Goal: Information Seeking & Learning: Learn about a topic

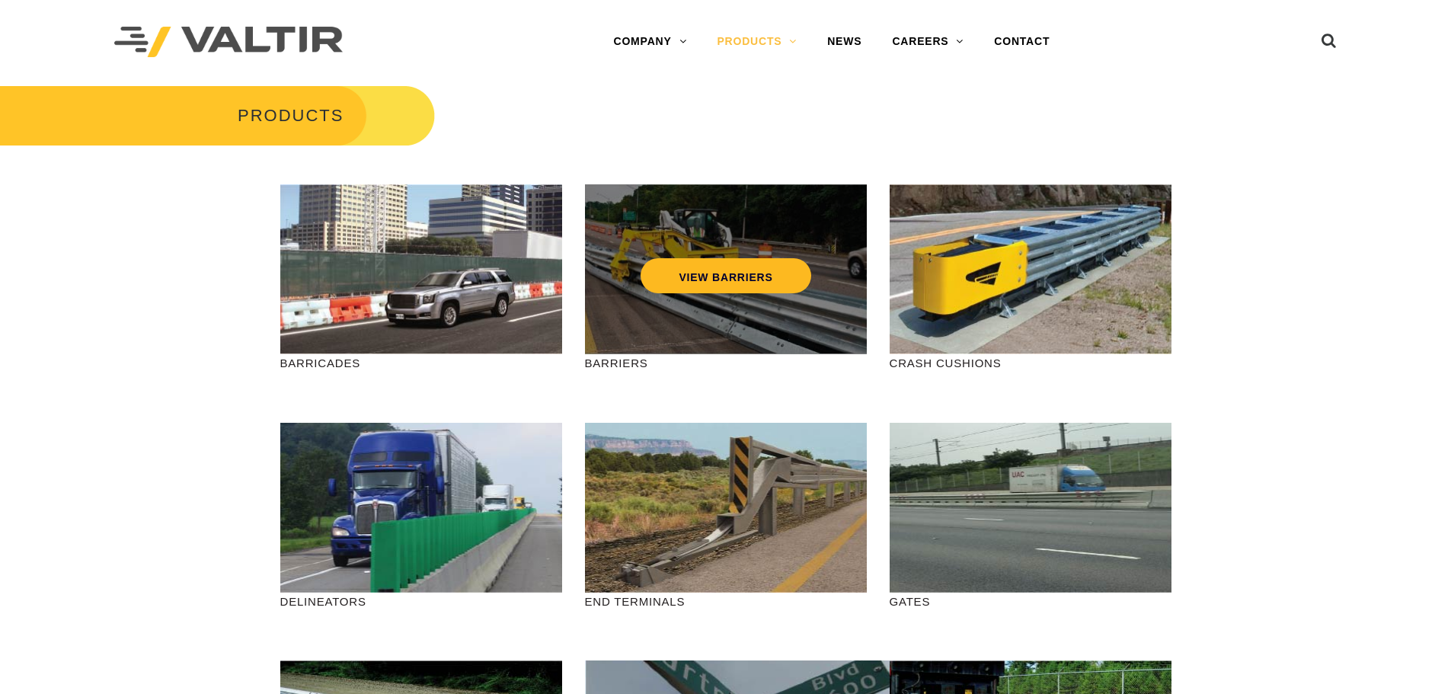
scroll to position [305, 0]
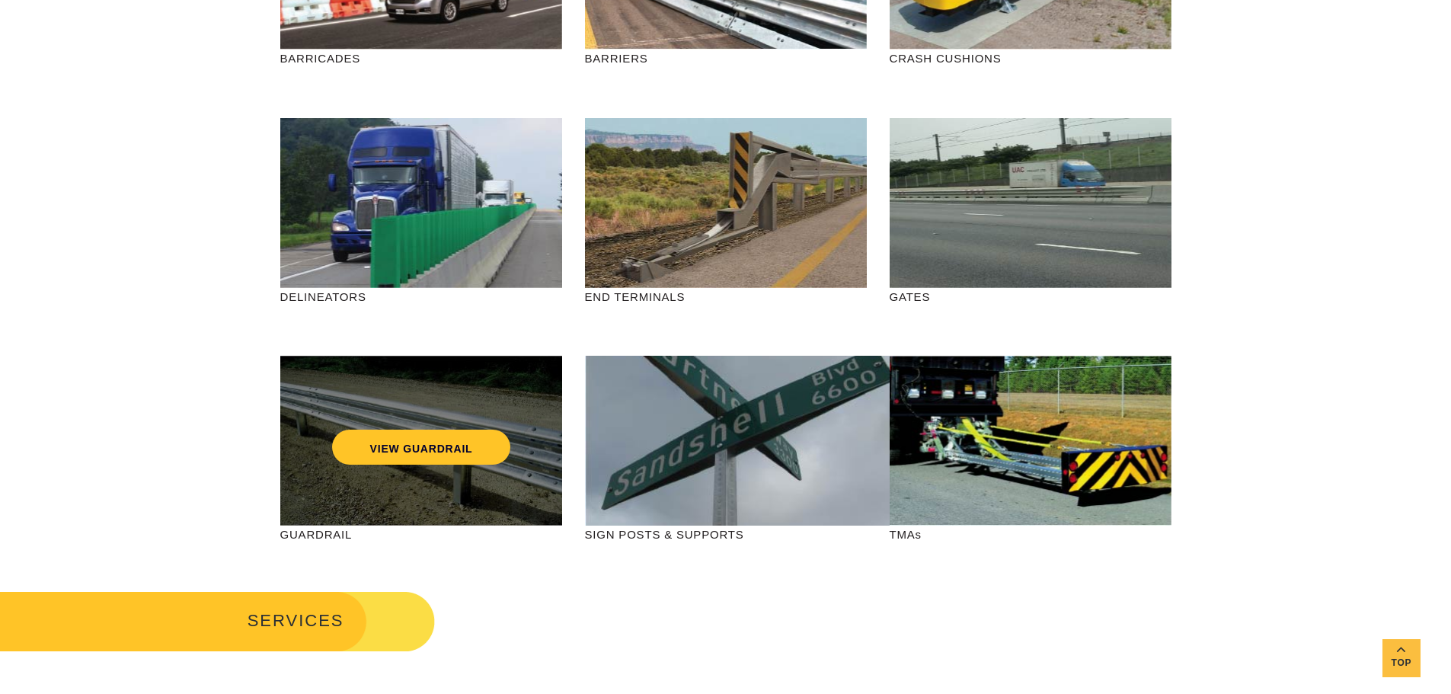
click at [452, 416] on div "VIEW GUARDRAIL" at bounding box center [421, 415] width 221 height 50
click at [446, 453] on link "VIEW GUARDRAIL" at bounding box center [420, 447] width 179 height 35
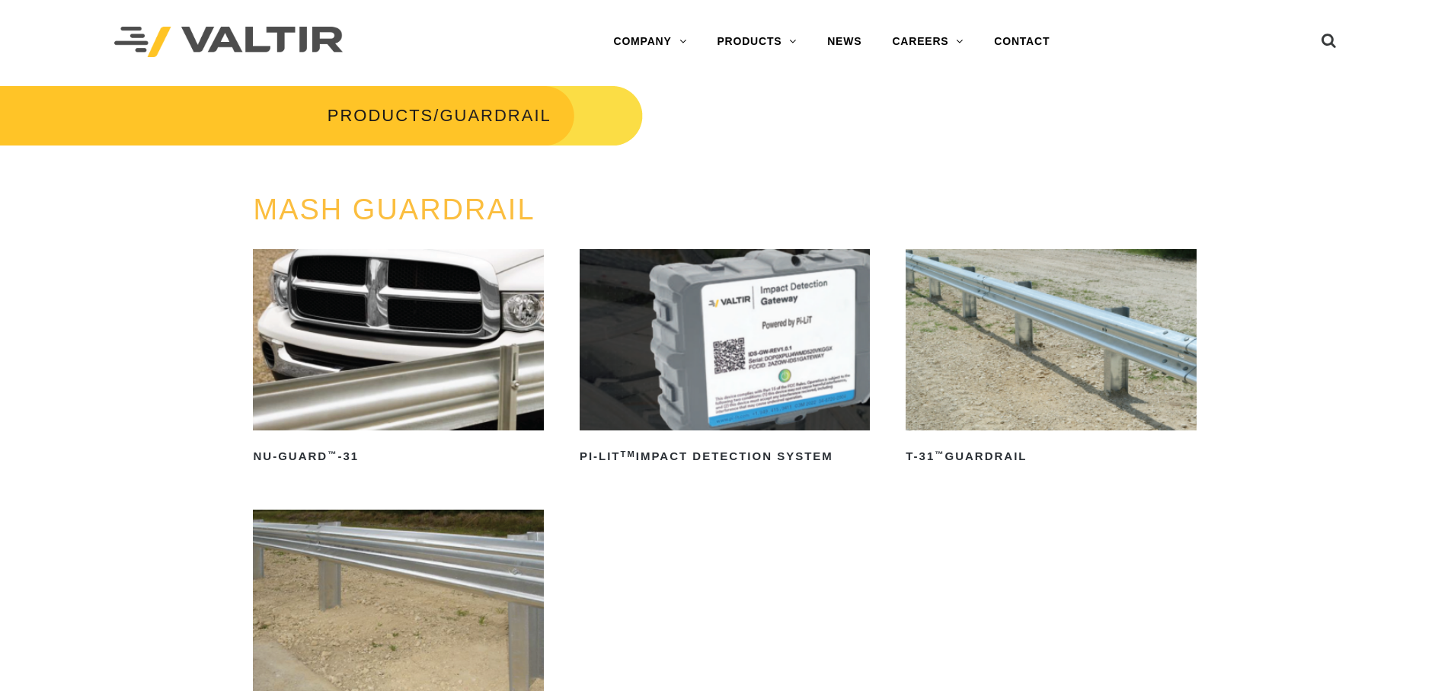
click at [982, 371] on img at bounding box center [1051, 339] width 290 height 181
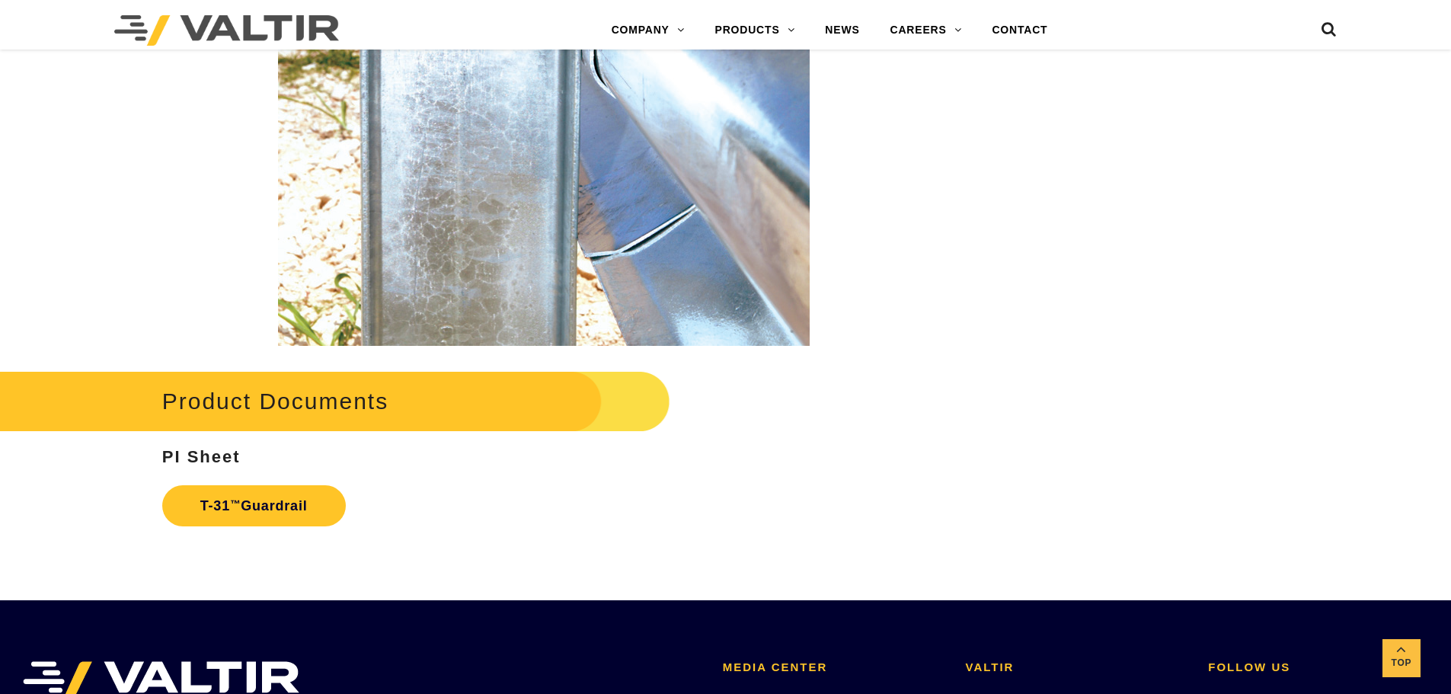
scroll to position [2666, 0]
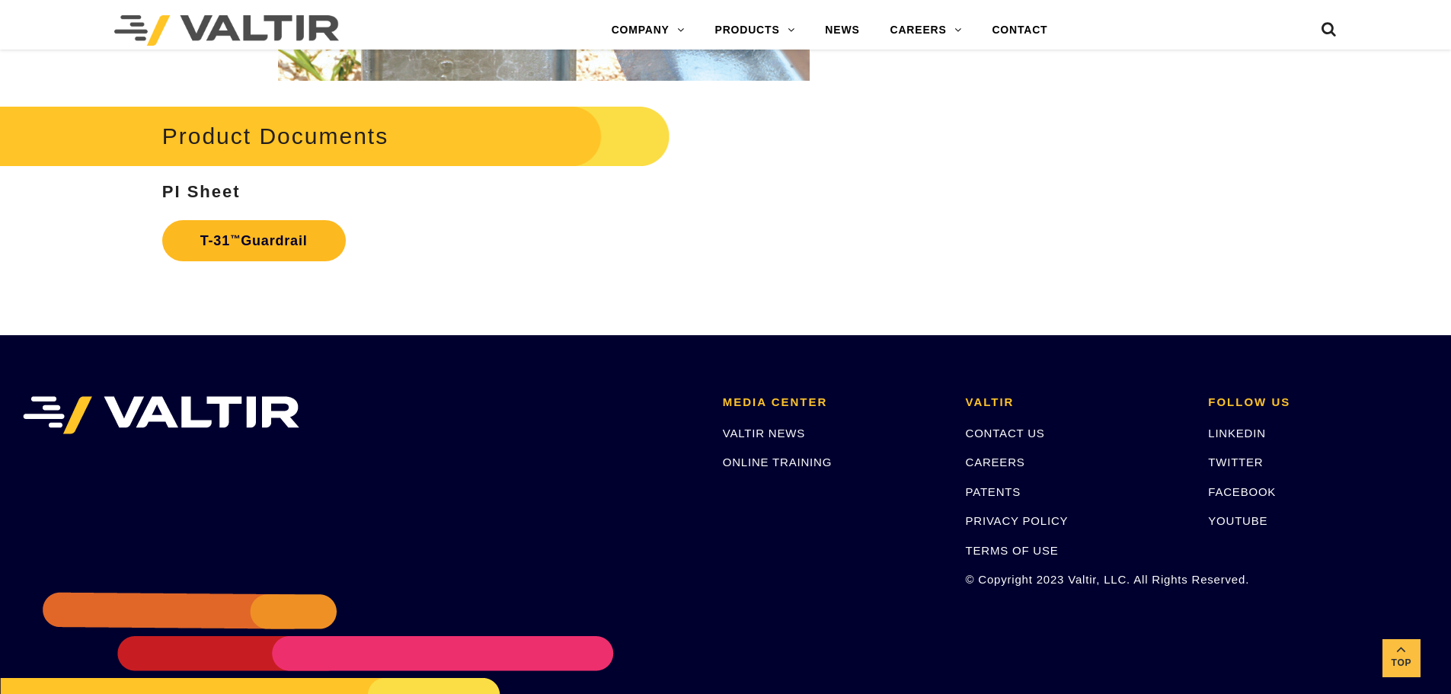
click at [262, 230] on link "T-31 ™ Guardrail" at bounding box center [254, 240] width 184 height 41
